Goal: Find contact information: Find contact information

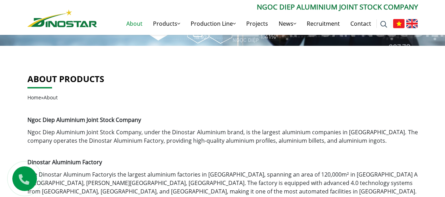
scroll to position [141, 0]
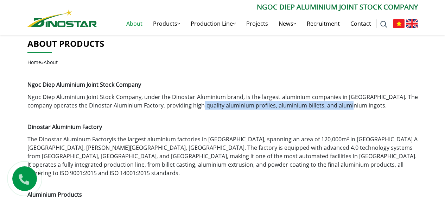
drag, startPoint x: 200, startPoint y: 105, endPoint x: 351, endPoint y: 109, distance: 151.5
click at [351, 109] on p "Ngoc Diep Aluminium Joint Stock Company , under the Dinostar Aluminium brand, i…" at bounding box center [222, 100] width 390 height 17
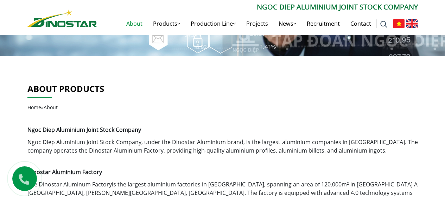
scroll to position [0, 0]
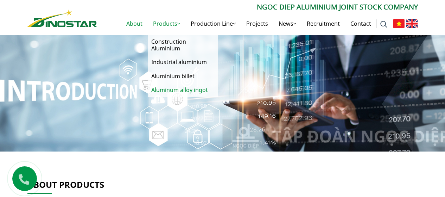
click at [170, 88] on link "Aluminum alloy ingot" at bounding box center [183, 90] width 70 height 14
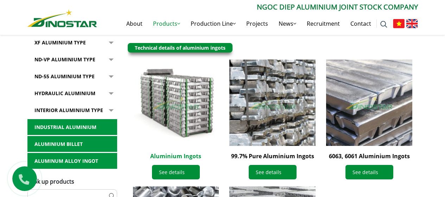
scroll to position [196, 0]
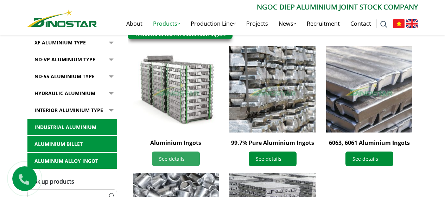
click at [167, 157] on link "See details" at bounding box center [176, 158] width 48 height 14
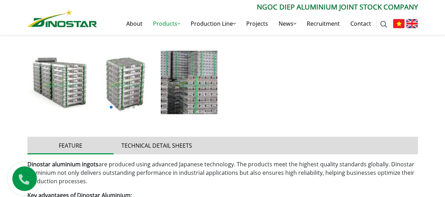
scroll to position [316, 0]
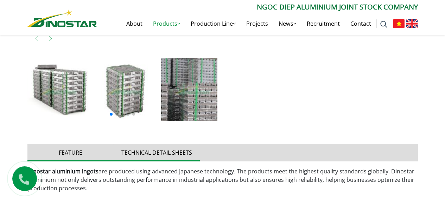
click at [169, 151] on button "Technical detail sheets" at bounding box center [157, 152] width 86 height 18
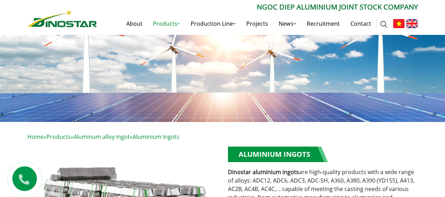
scroll to position [0, 0]
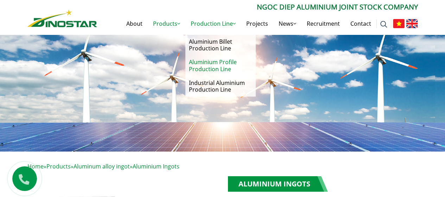
click at [229, 65] on link "Aluminium Profile Production Line" at bounding box center [220, 65] width 70 height 20
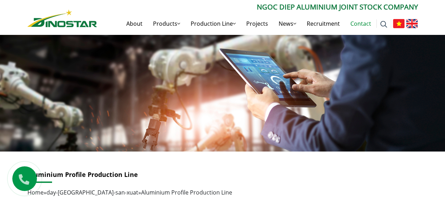
click at [358, 26] on link "Contact" at bounding box center [360, 23] width 31 height 22
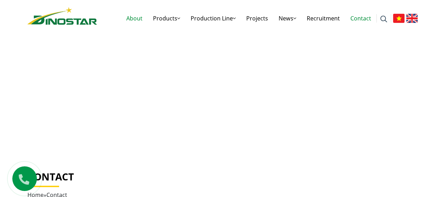
click at [142, 20] on link "About" at bounding box center [134, 18] width 27 height 22
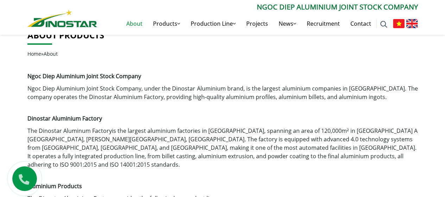
scroll to position [141, 0]
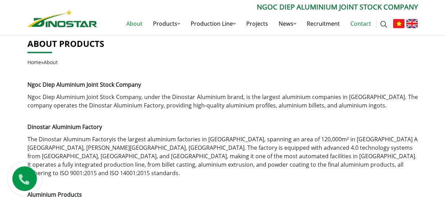
click at [363, 24] on link "Contact" at bounding box center [360, 23] width 31 height 22
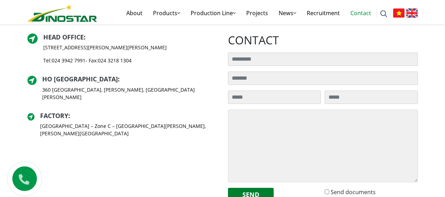
scroll to position [141, 0]
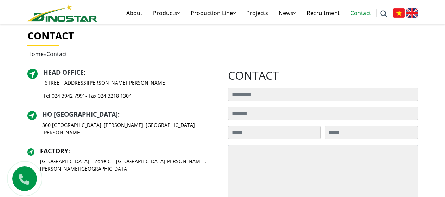
click at [62, 146] on link "Factory" at bounding box center [54, 150] width 28 height 8
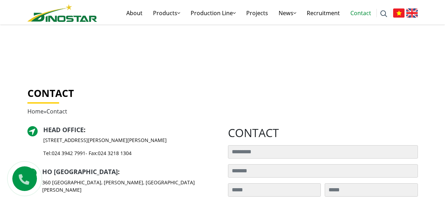
scroll to position [0, 0]
